Goal: Check status: Check status

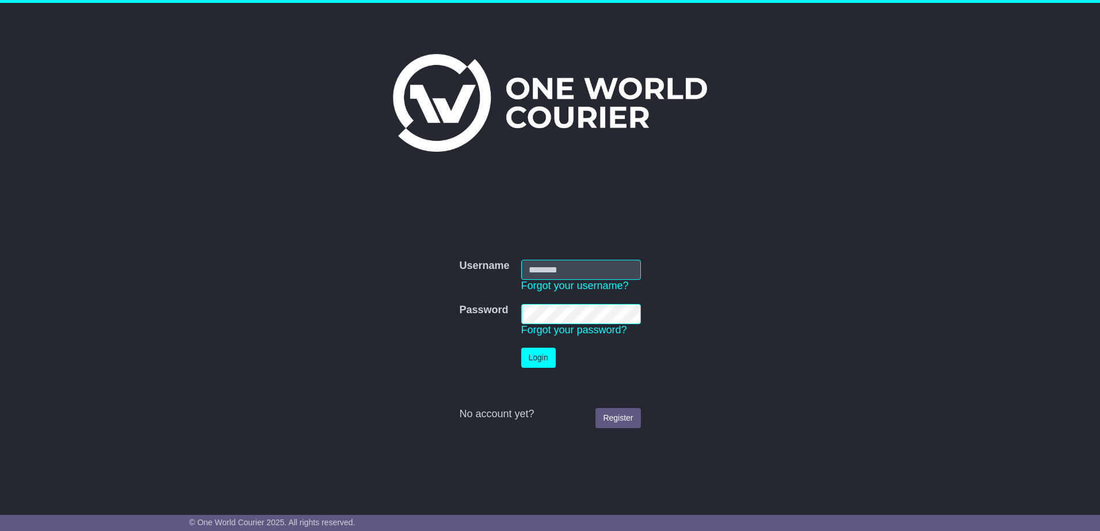
type input "**********"
click at [534, 361] on button "Login" at bounding box center [538, 358] width 35 height 20
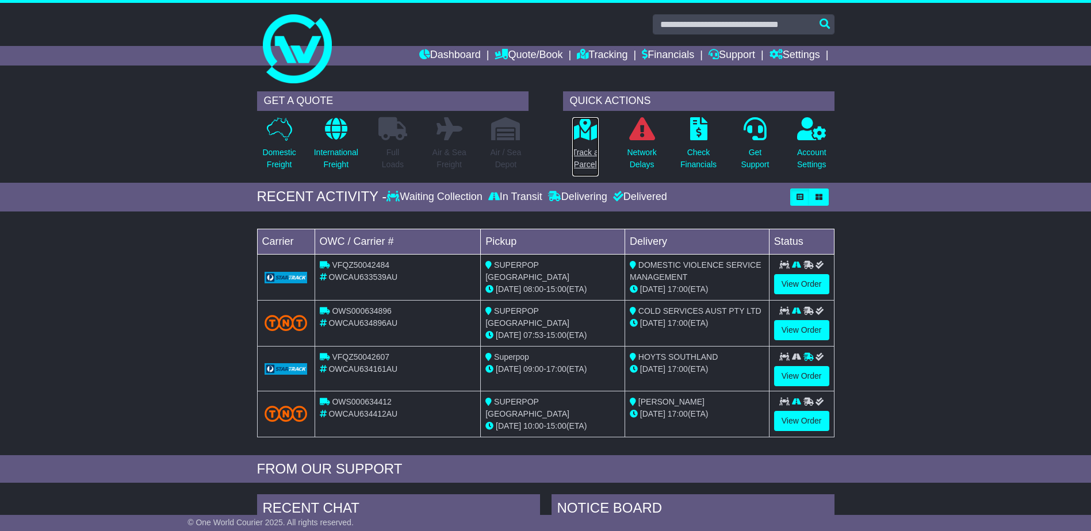
click at [590, 154] on p "Track a Parcel" at bounding box center [585, 159] width 26 height 24
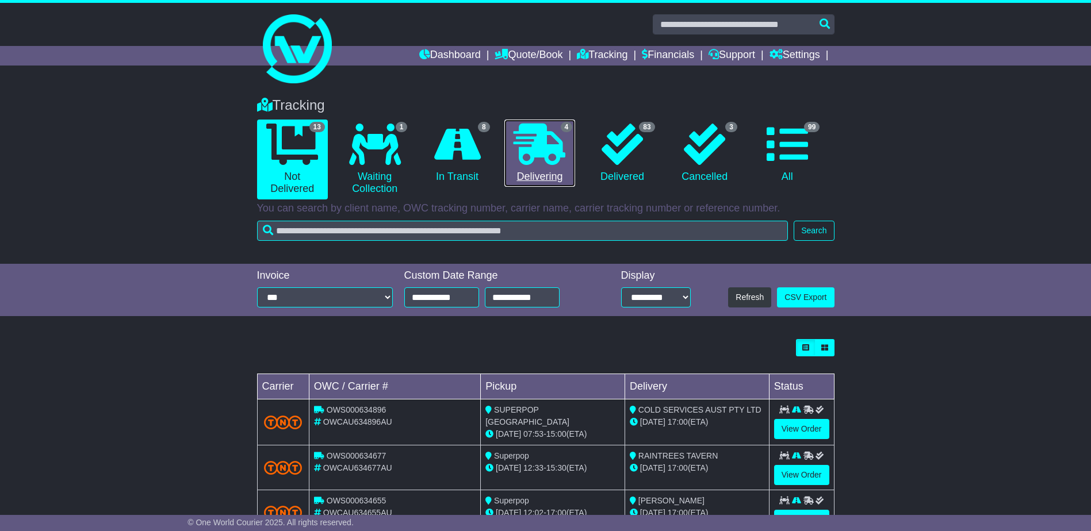
click at [558, 159] on icon at bounding box center [540, 144] width 52 height 41
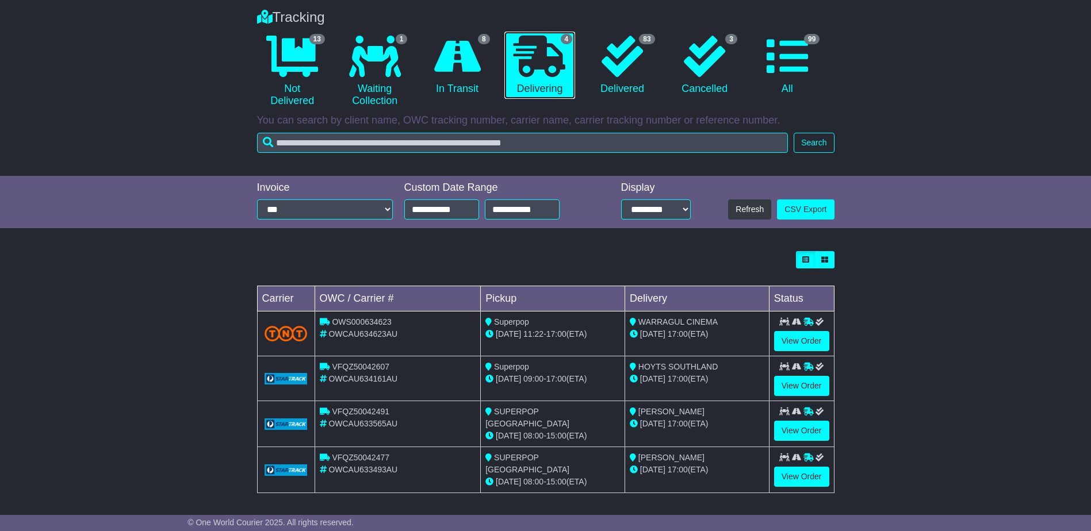
scroll to position [89, 0]
click at [798, 424] on link "View Order" at bounding box center [801, 430] width 55 height 20
